Goal: Information Seeking & Learning: Learn about a topic

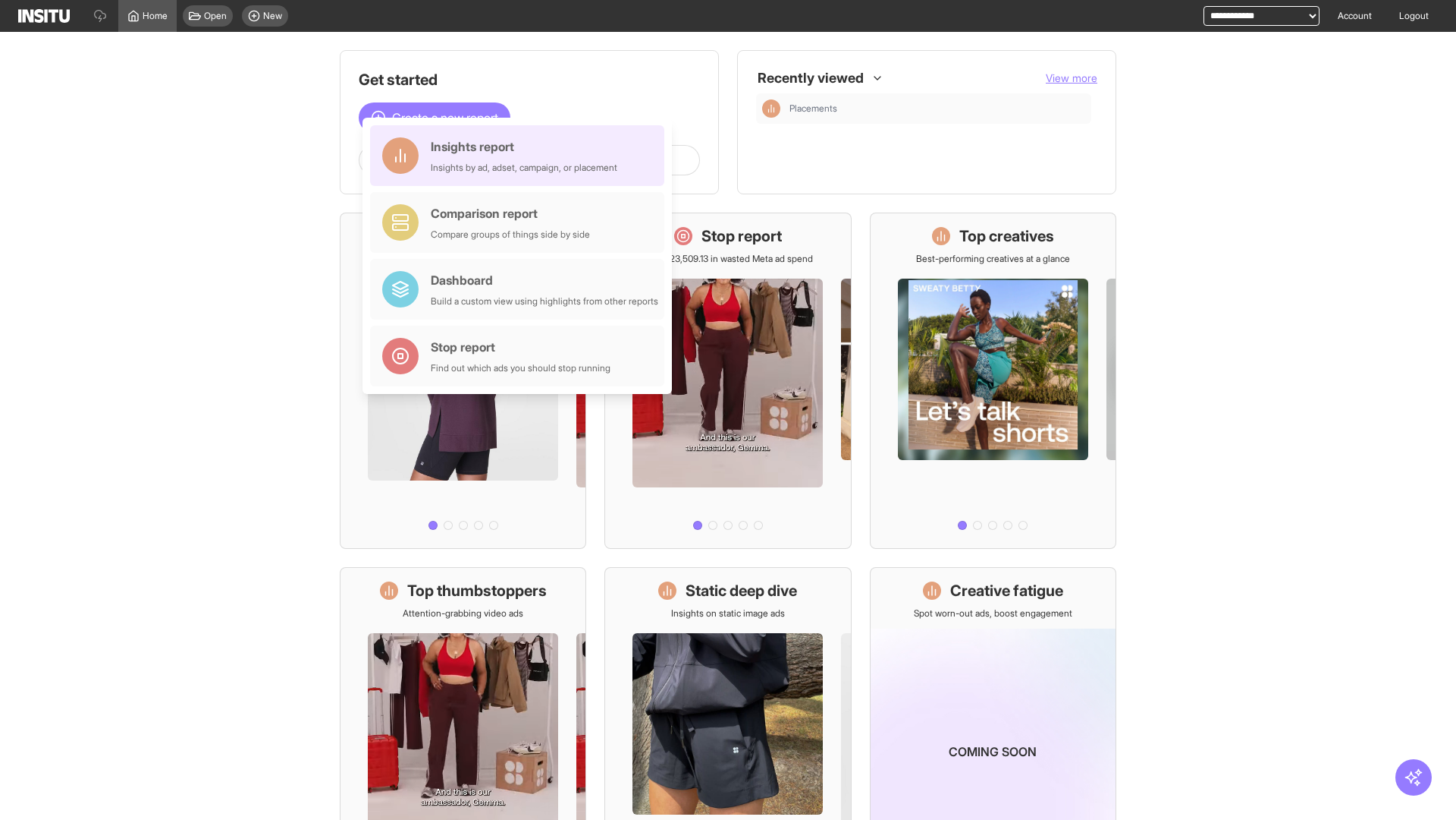
click at [521, 155] on div "Insights report Insights by ad, adset, campaign, or placement" at bounding box center [524, 155] width 187 height 36
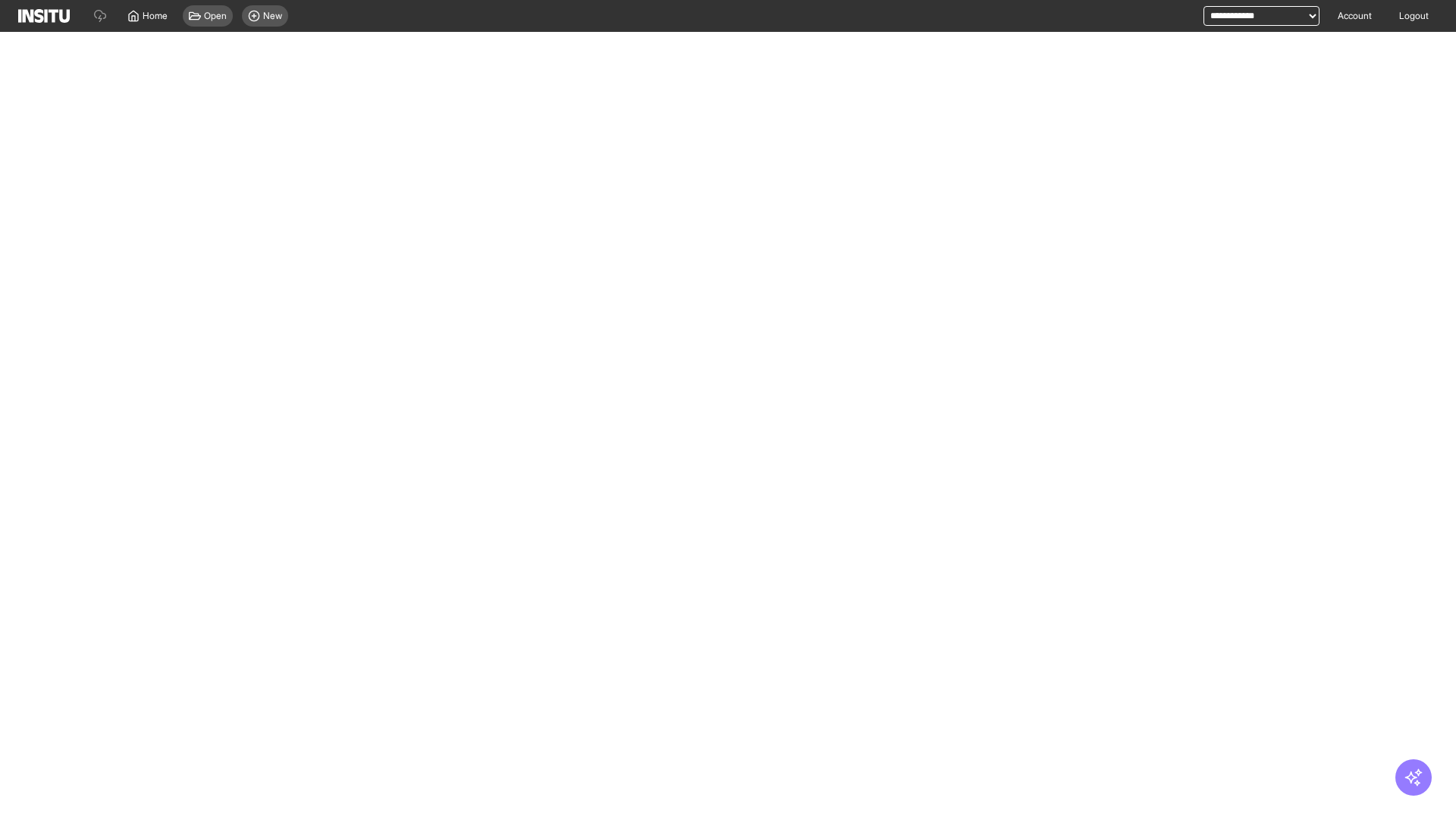
select select "**"
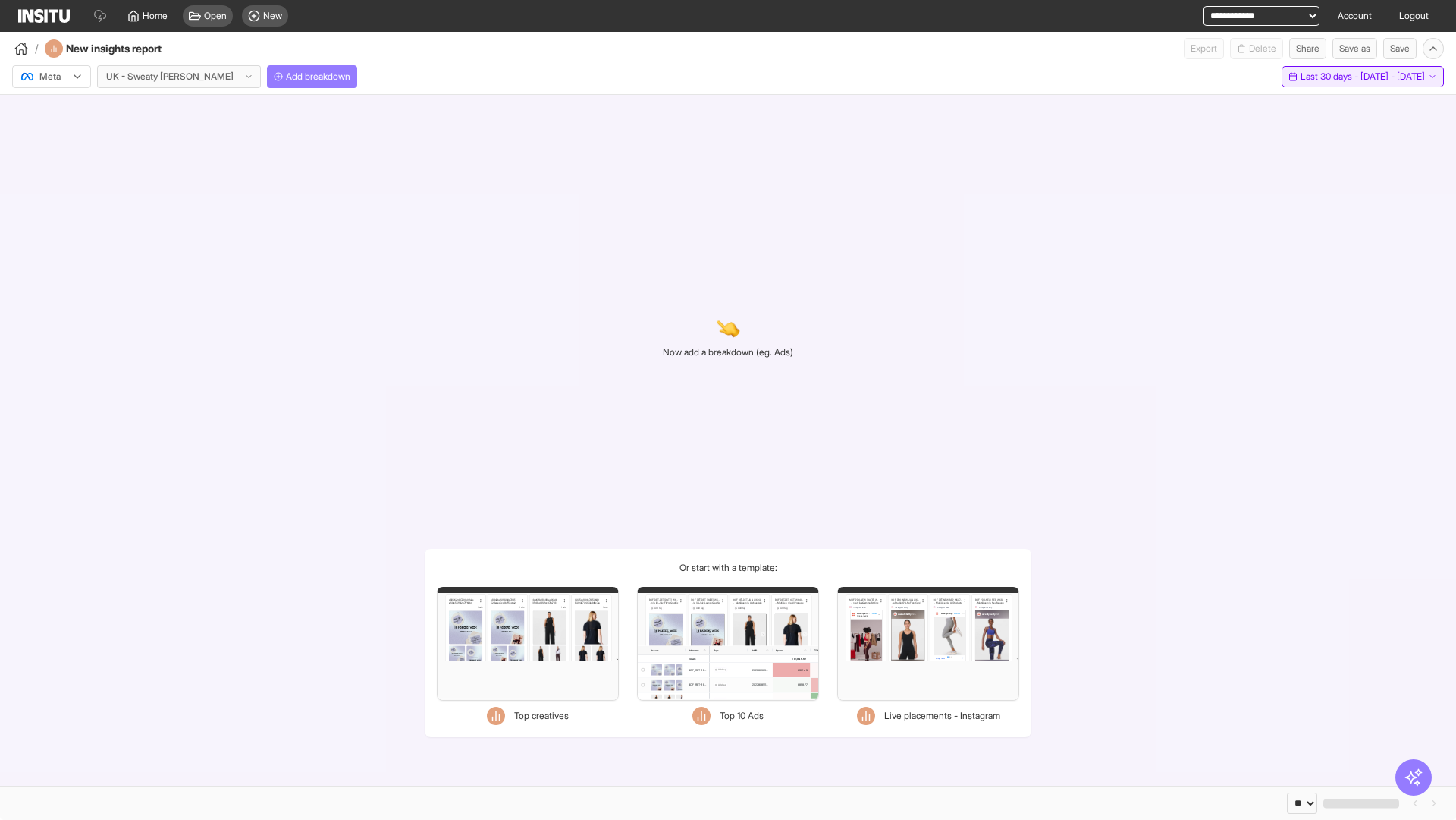
click at [1331, 77] on span "Last 30 days - [DATE] - [DATE]" at bounding box center [1363, 76] width 124 height 12
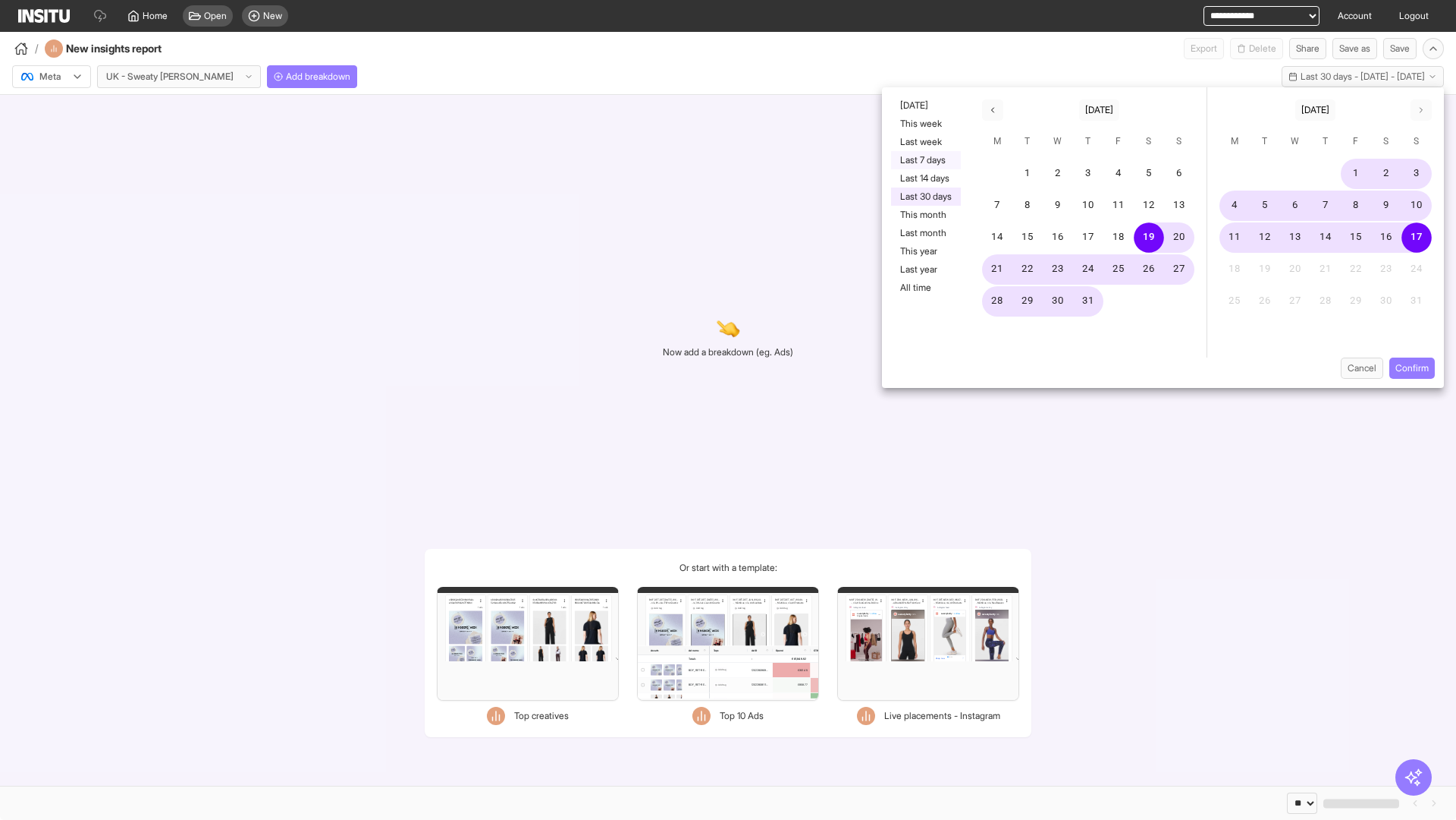
click at [925, 160] on button "Last 7 days" at bounding box center [926, 160] width 69 height 19
